Goal: Navigation & Orientation: Find specific page/section

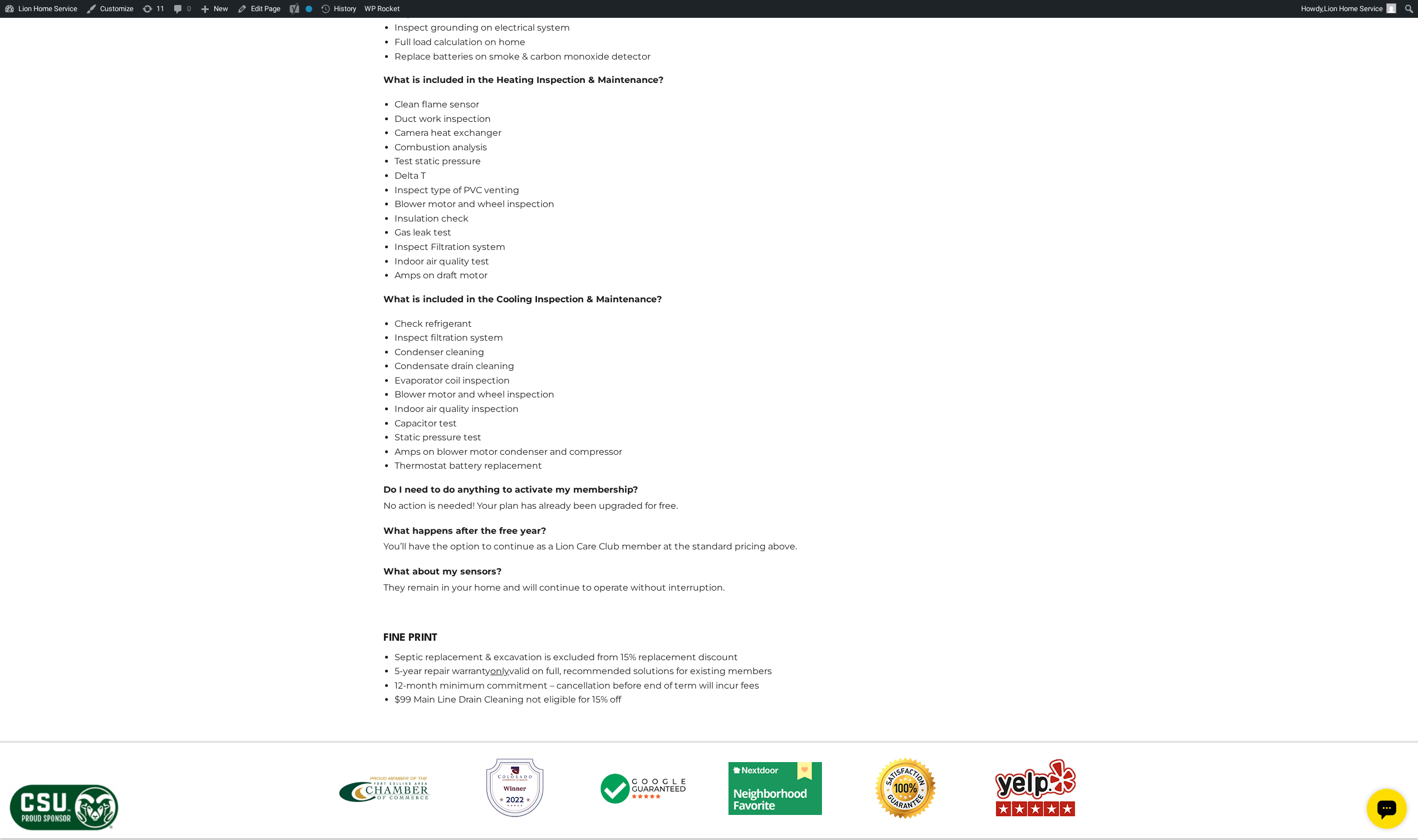
scroll to position [1612, 0]
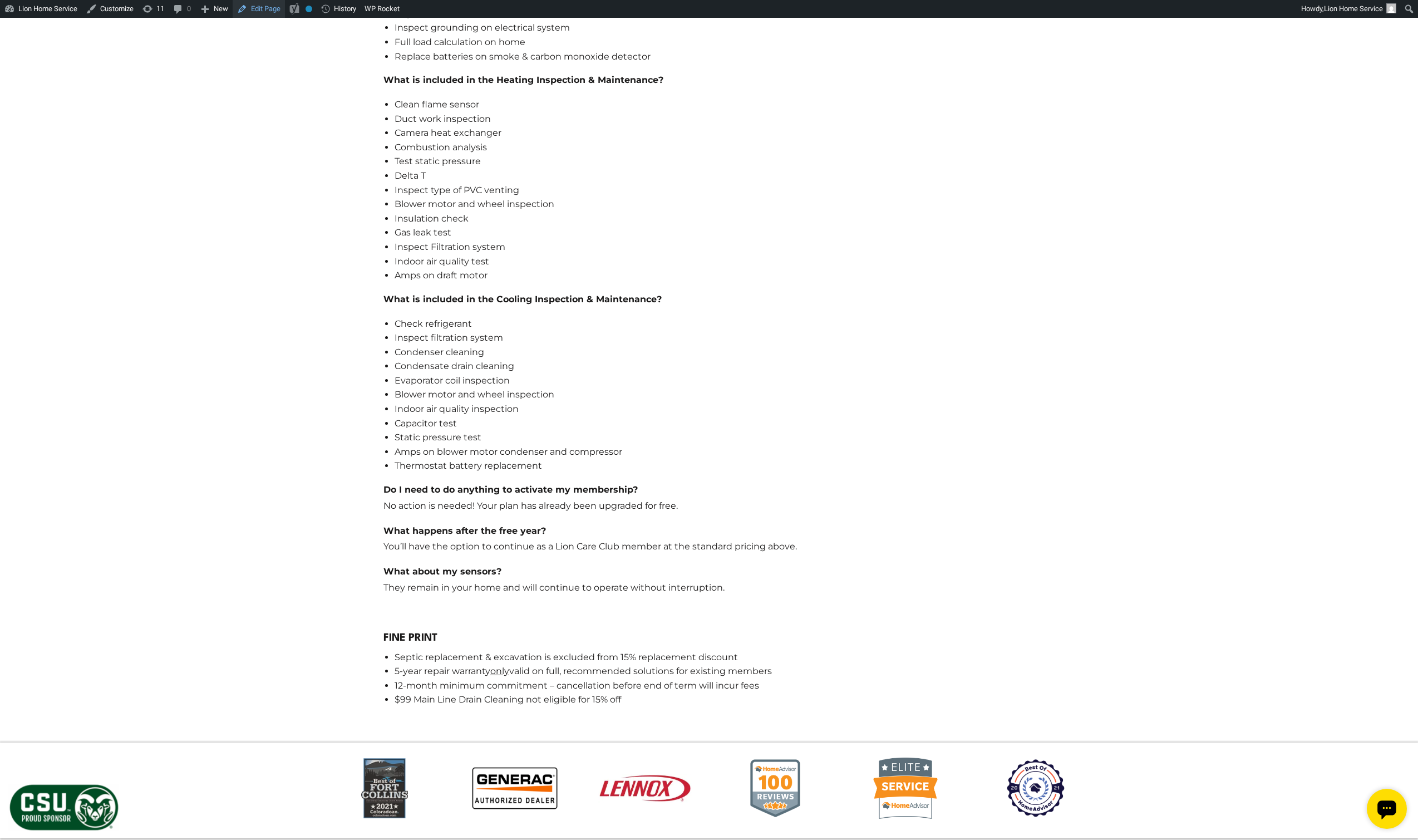
click at [278, 2] on link "Edit Page" at bounding box center [259, 8] width 52 height 18
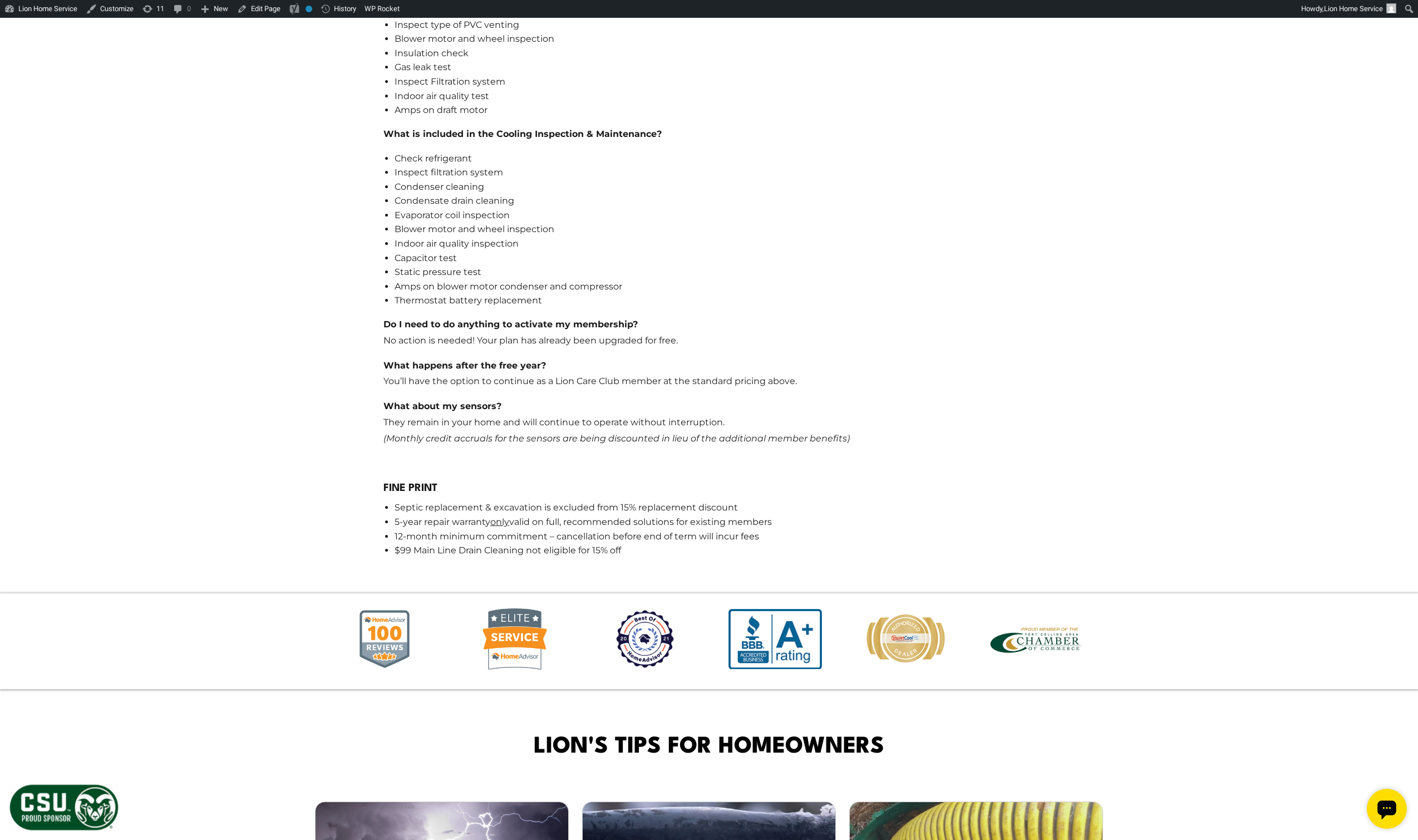
scroll to position [1781, 0]
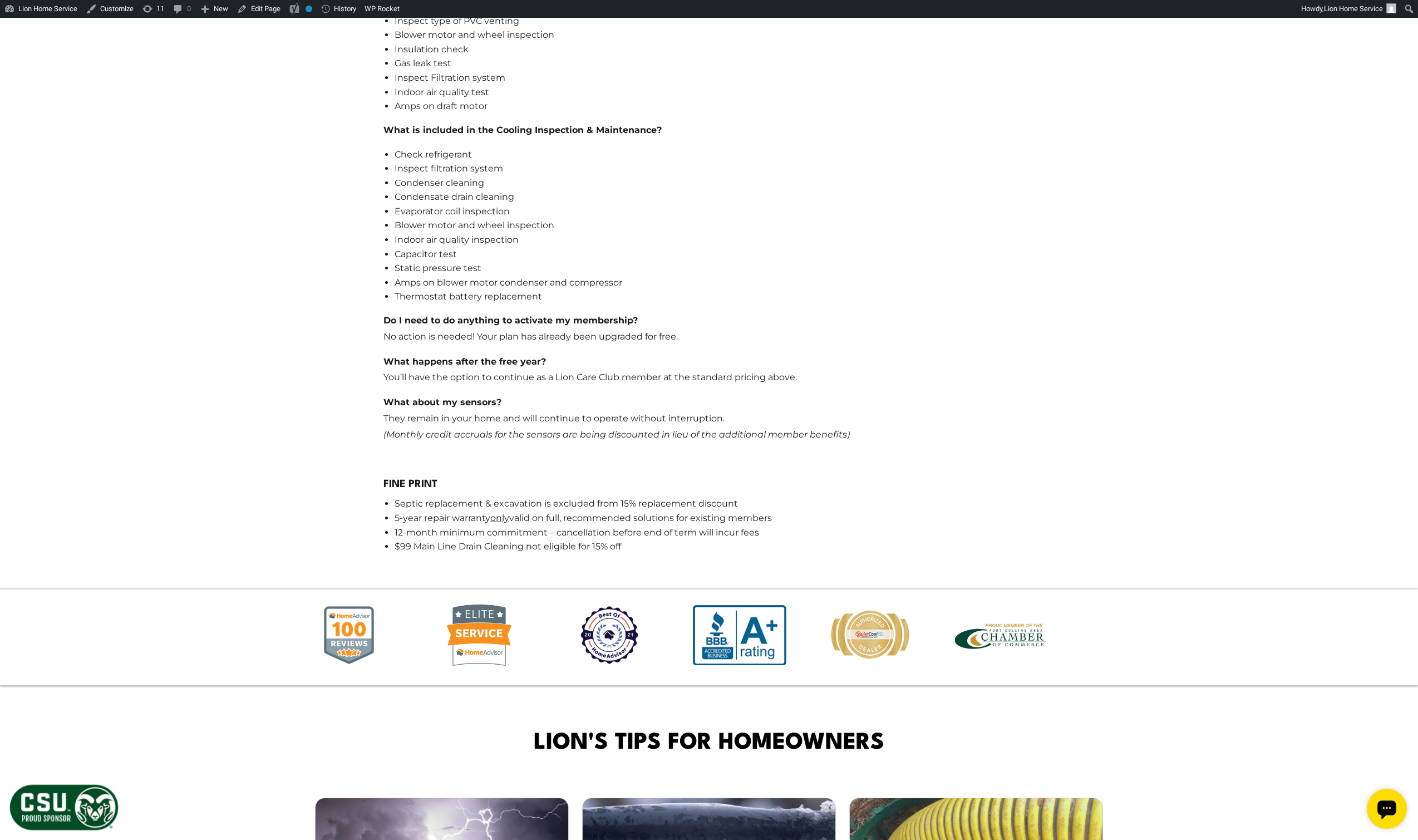
click at [1141, 385] on body "Lion is a proud sponsor of Colorado State® Rams™ Football Learn More The Game S…" at bounding box center [709, 187] width 1418 height 3902
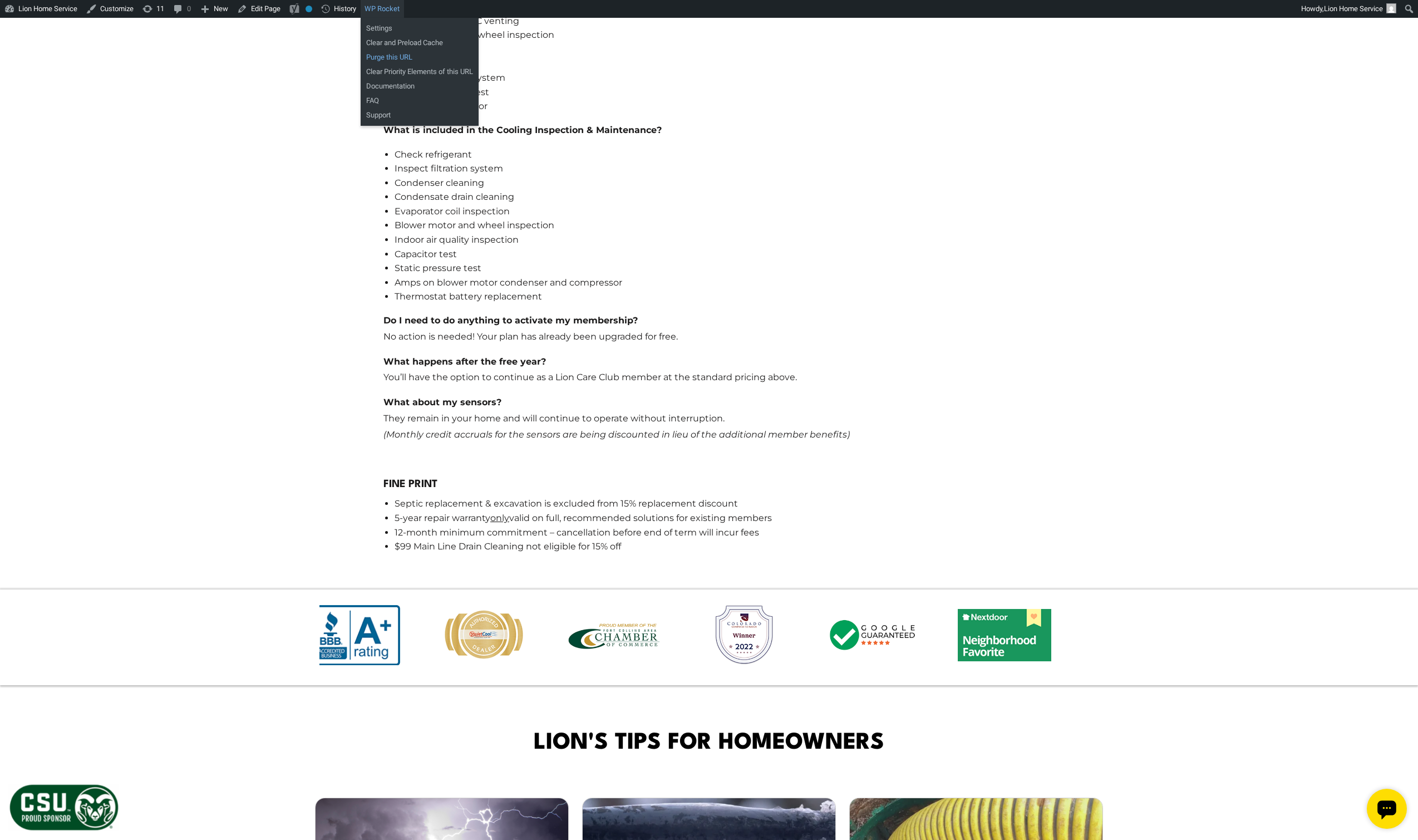
click at [397, 62] on link "Purge this URL" at bounding box center [420, 58] width 118 height 15
